Goal: Find specific page/section

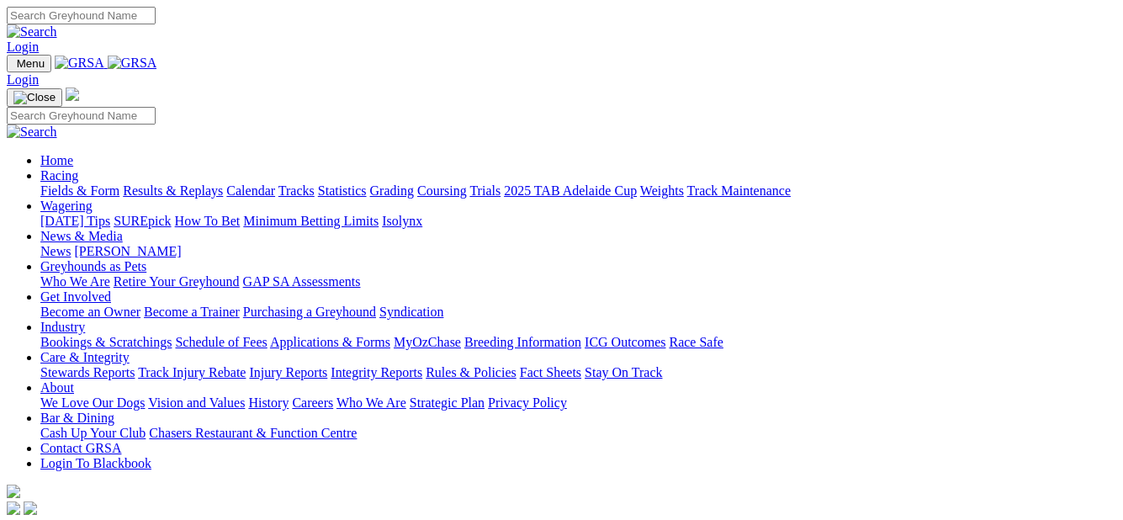
click at [67, 183] on link "Fields & Form" at bounding box center [79, 190] width 79 height 14
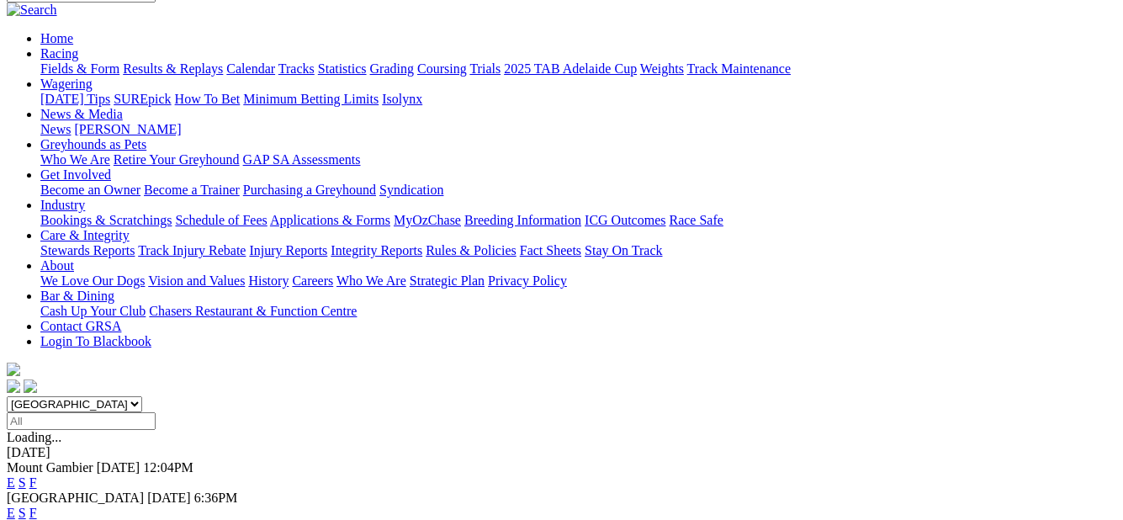
scroll to position [168, 0]
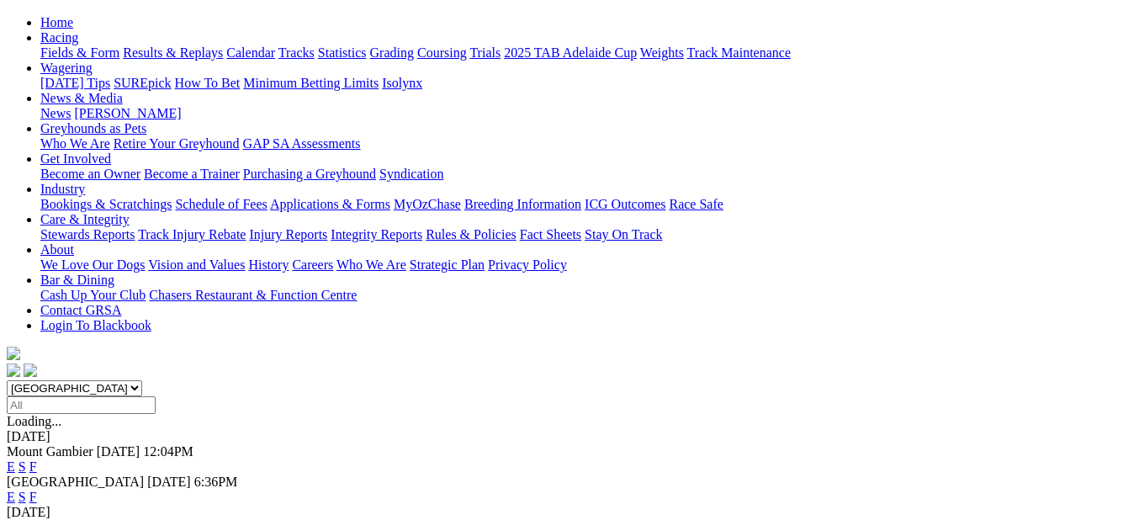
click at [37, 459] on link "F" at bounding box center [33, 466] width 8 height 14
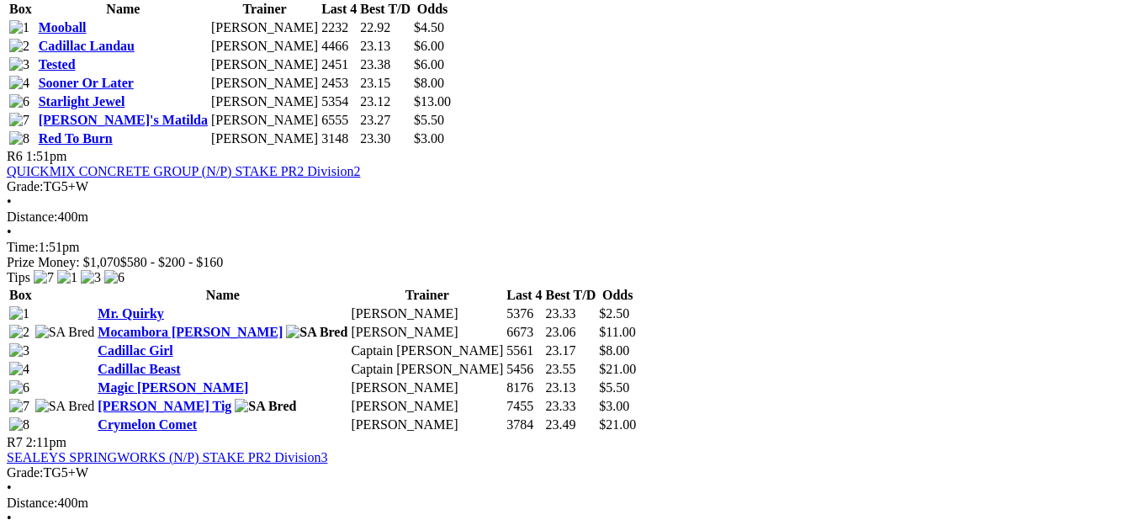
scroll to position [2186, 0]
